Goal: Information Seeking & Learning: Learn about a topic

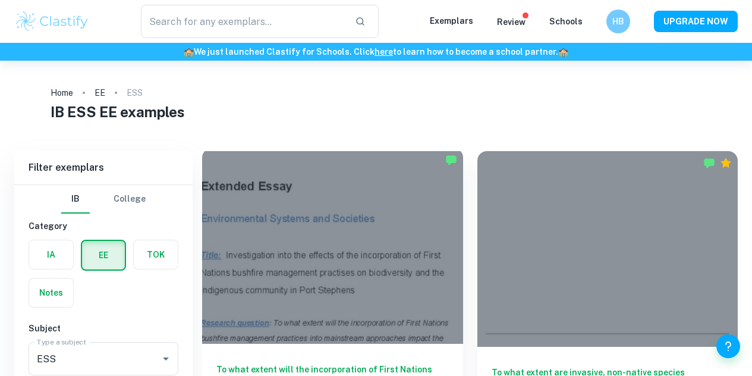
scroll to position [93, 0]
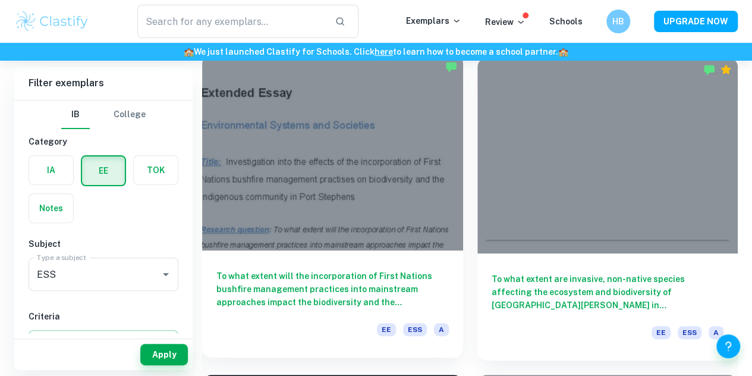
click at [311, 269] on h6 "To what extent will the incorporation of First Nations bushfire management prac…" at bounding box center [332, 288] width 232 height 39
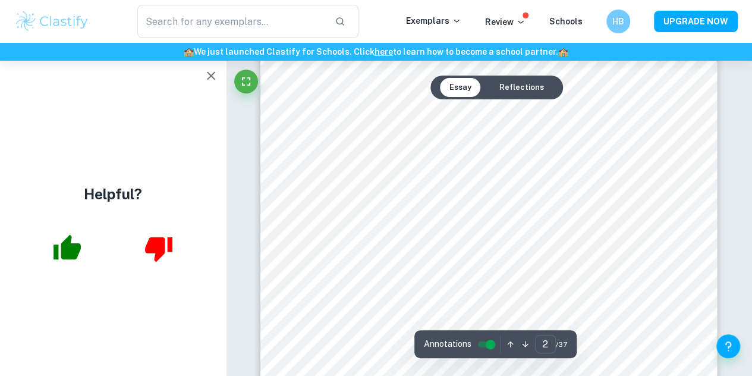
scroll to position [791, 0]
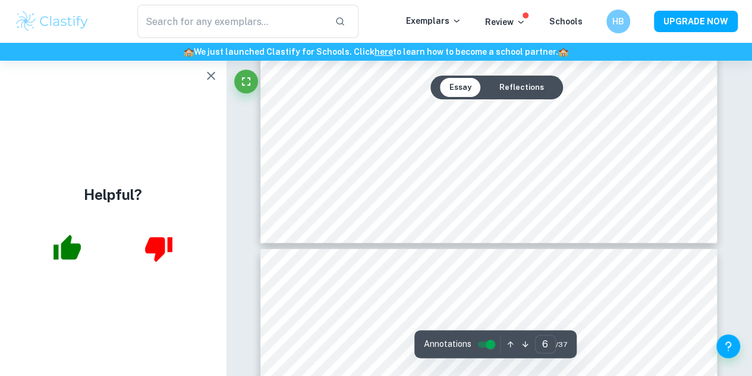
type input "5"
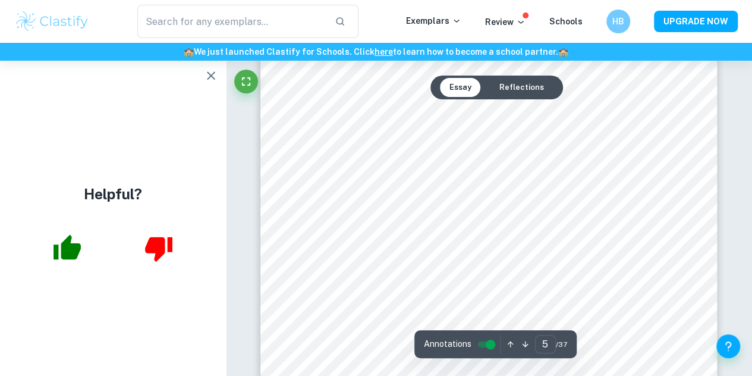
scroll to position [2992, 0]
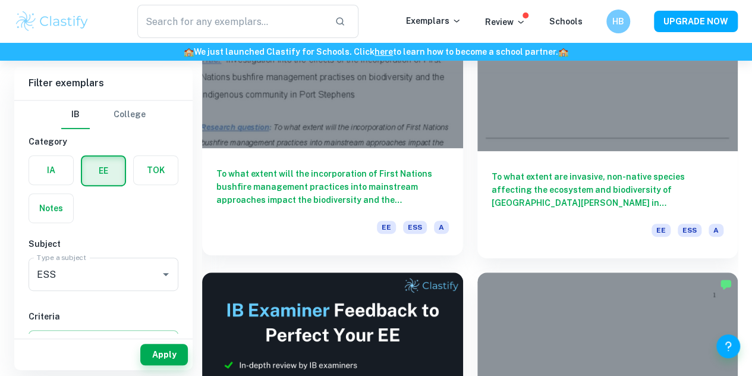
scroll to position [198, 0]
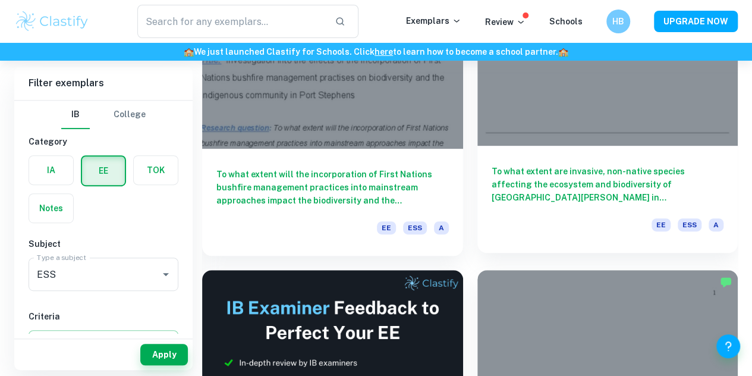
click at [491, 165] on h6 "To what extent are invasive, non-native species affecting the ecosystem and bio…" at bounding box center [607, 184] width 232 height 39
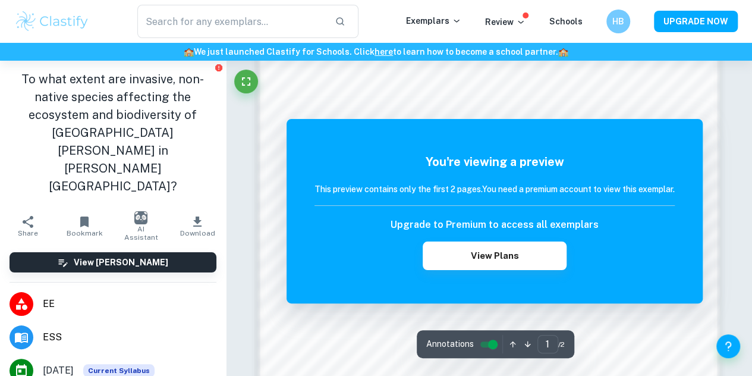
scroll to position [775, 0]
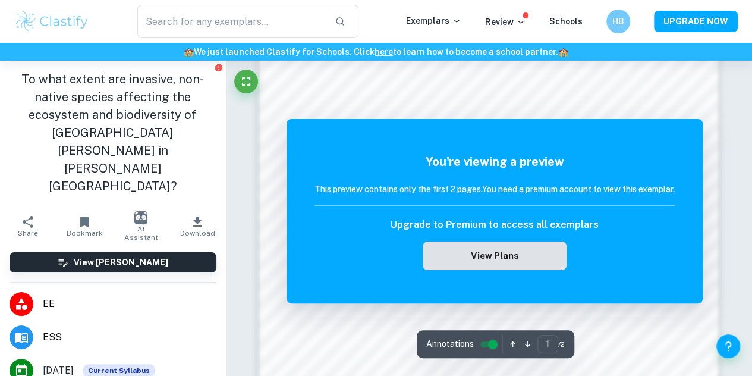
click at [515, 253] on button "View Plans" at bounding box center [494, 255] width 144 height 29
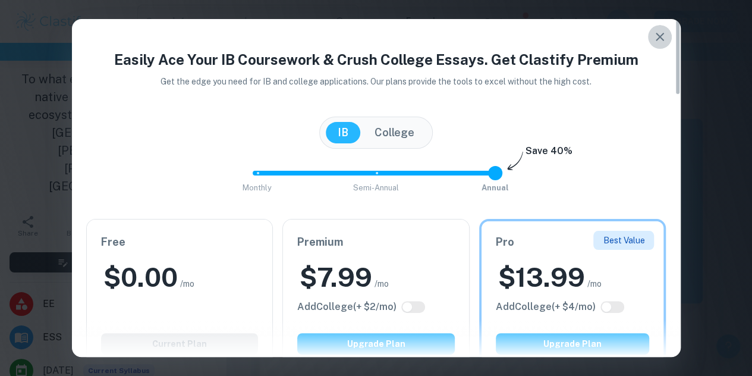
click at [658, 42] on icon "button" at bounding box center [659, 37] width 14 height 14
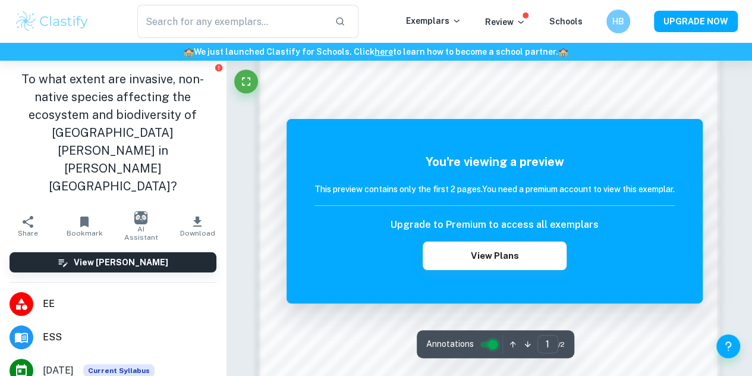
click at [487, 346] on input "controlled" at bounding box center [492, 344] width 43 height 14
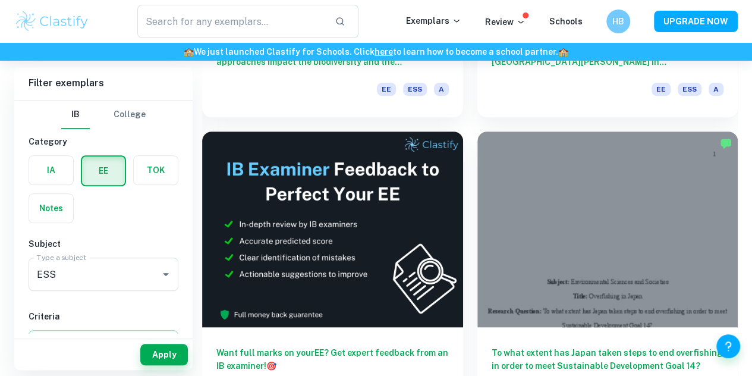
scroll to position [337, 0]
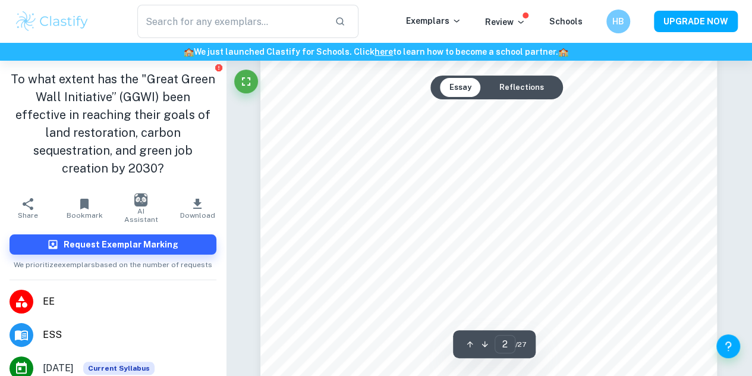
scroll to position [741, 0]
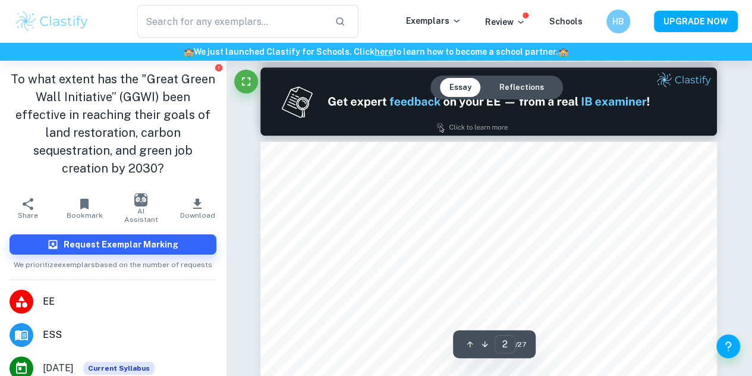
type input "1"
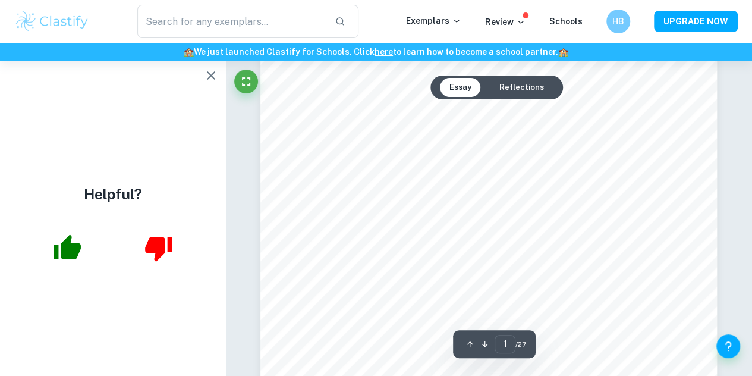
scroll to position [66, 0]
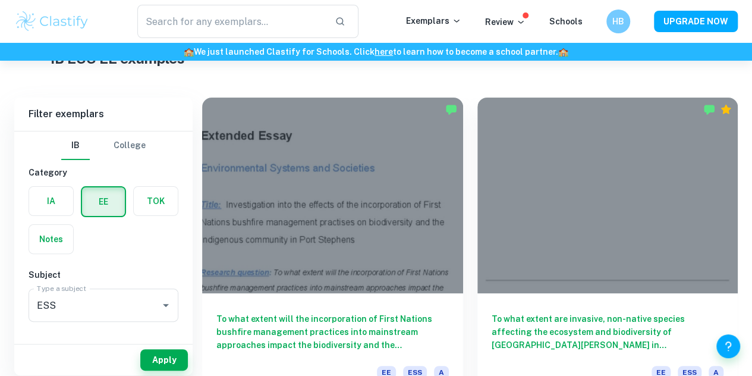
scroll to position [51, 0]
